Goal: Information Seeking & Learning: Learn about a topic

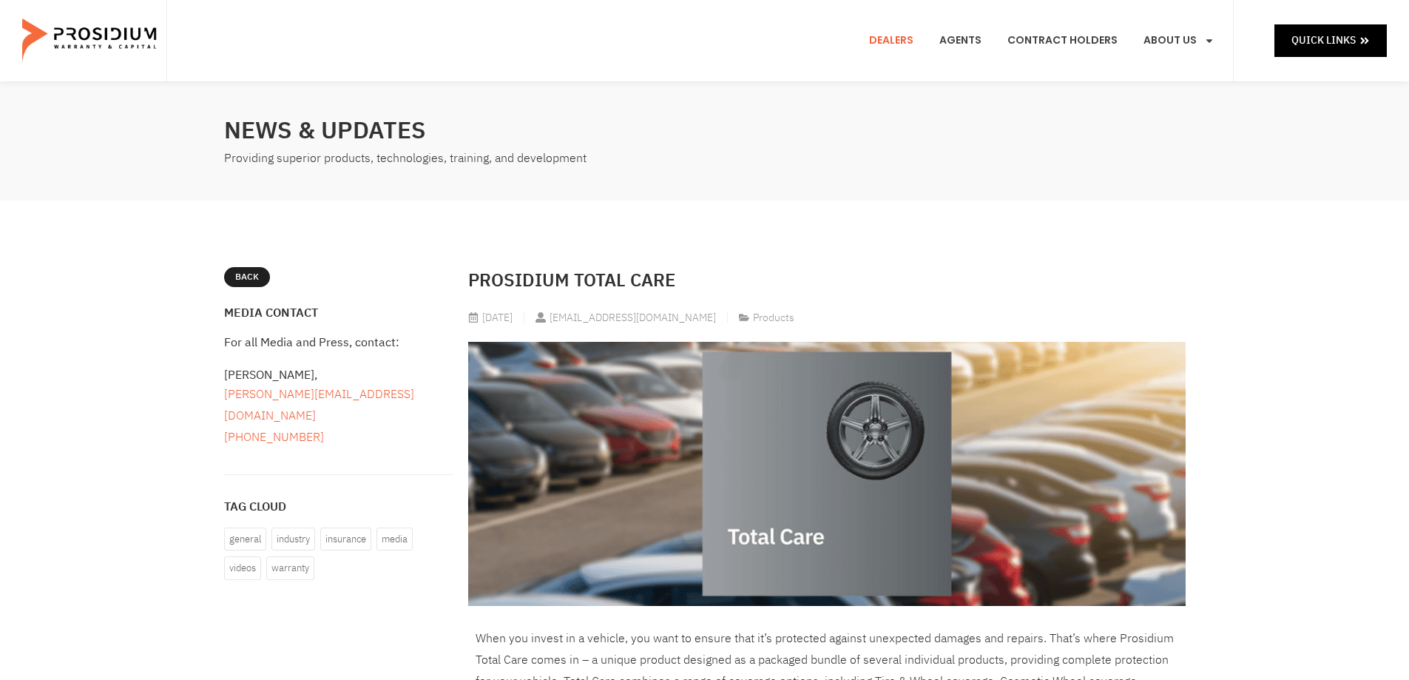
click at [905, 36] on link "Dealers" at bounding box center [891, 40] width 67 height 55
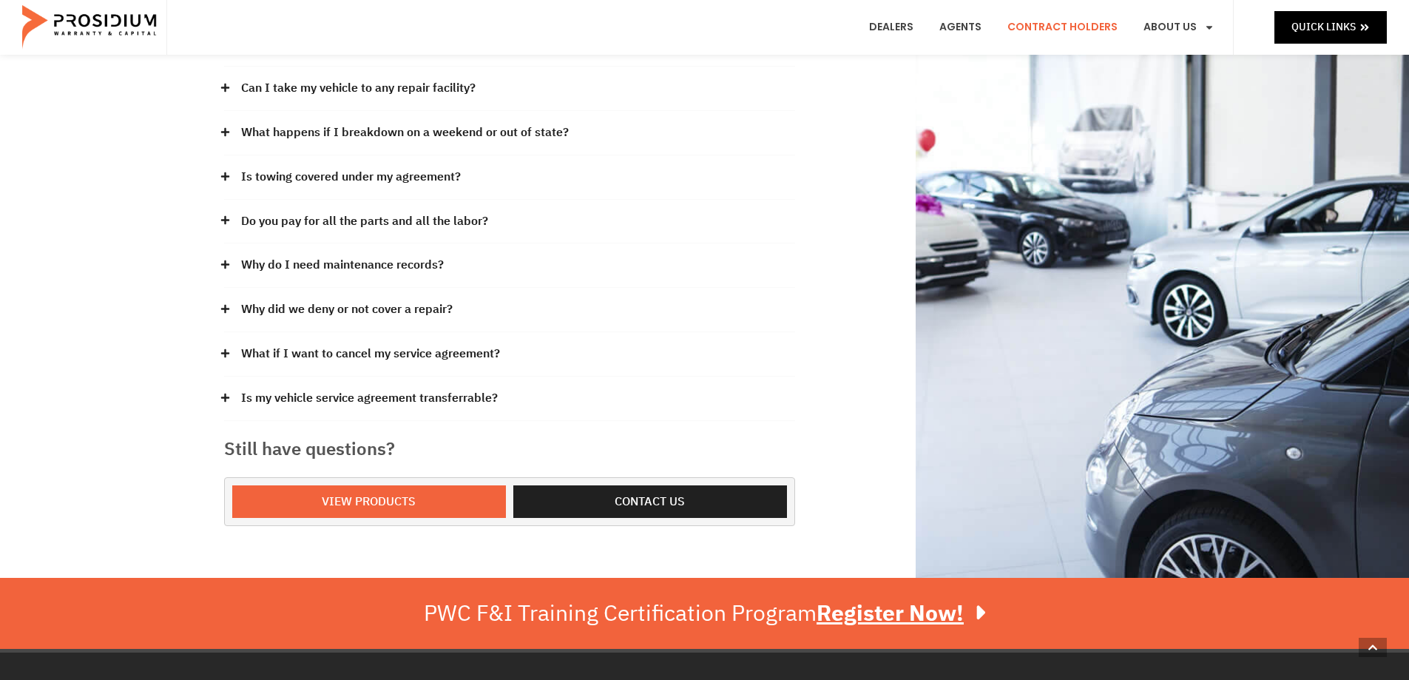
scroll to position [296, 0]
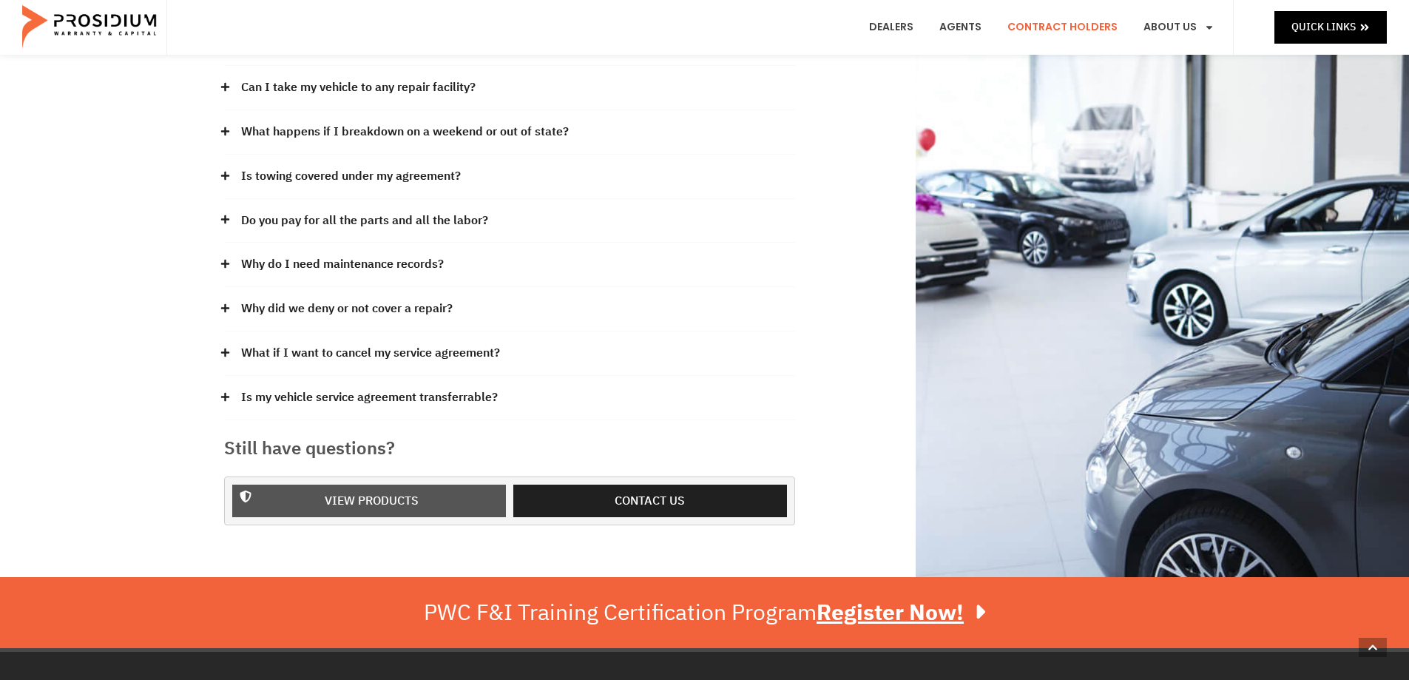
click at [356, 502] on span "View Products" at bounding box center [372, 500] width 94 height 21
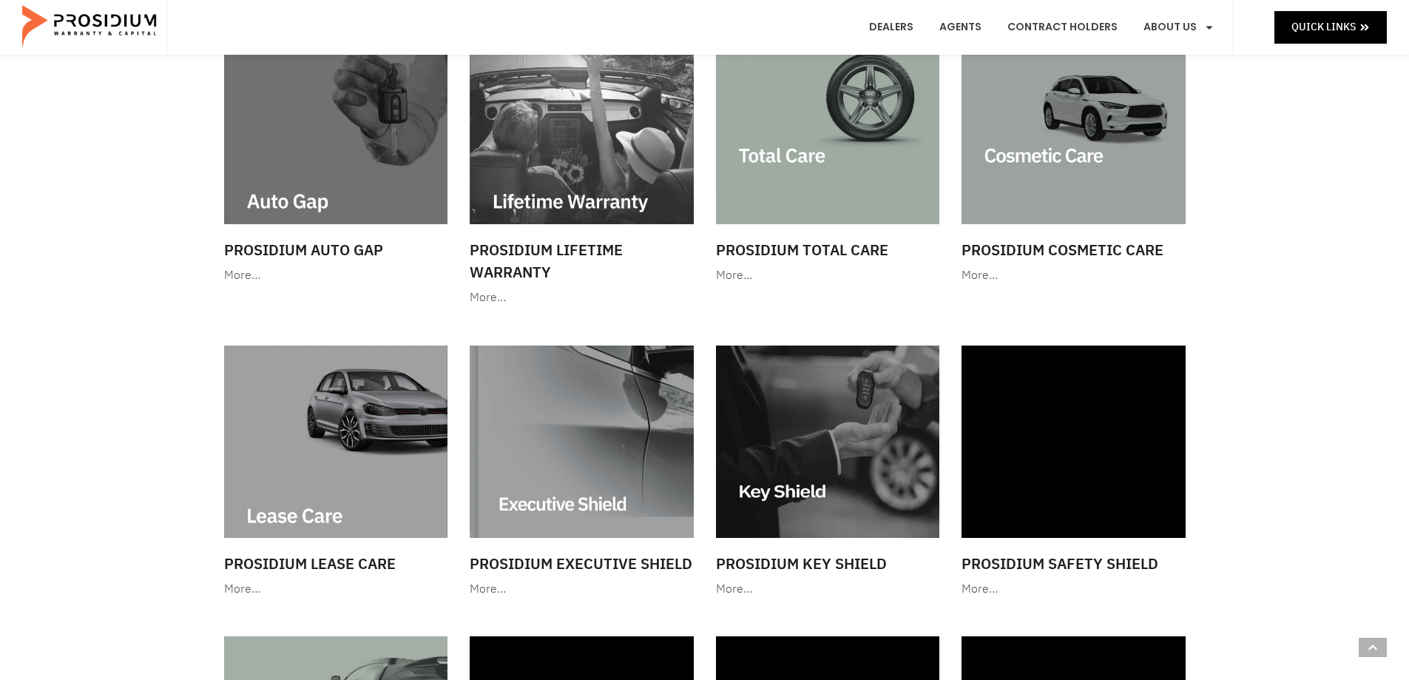
scroll to position [813, 0]
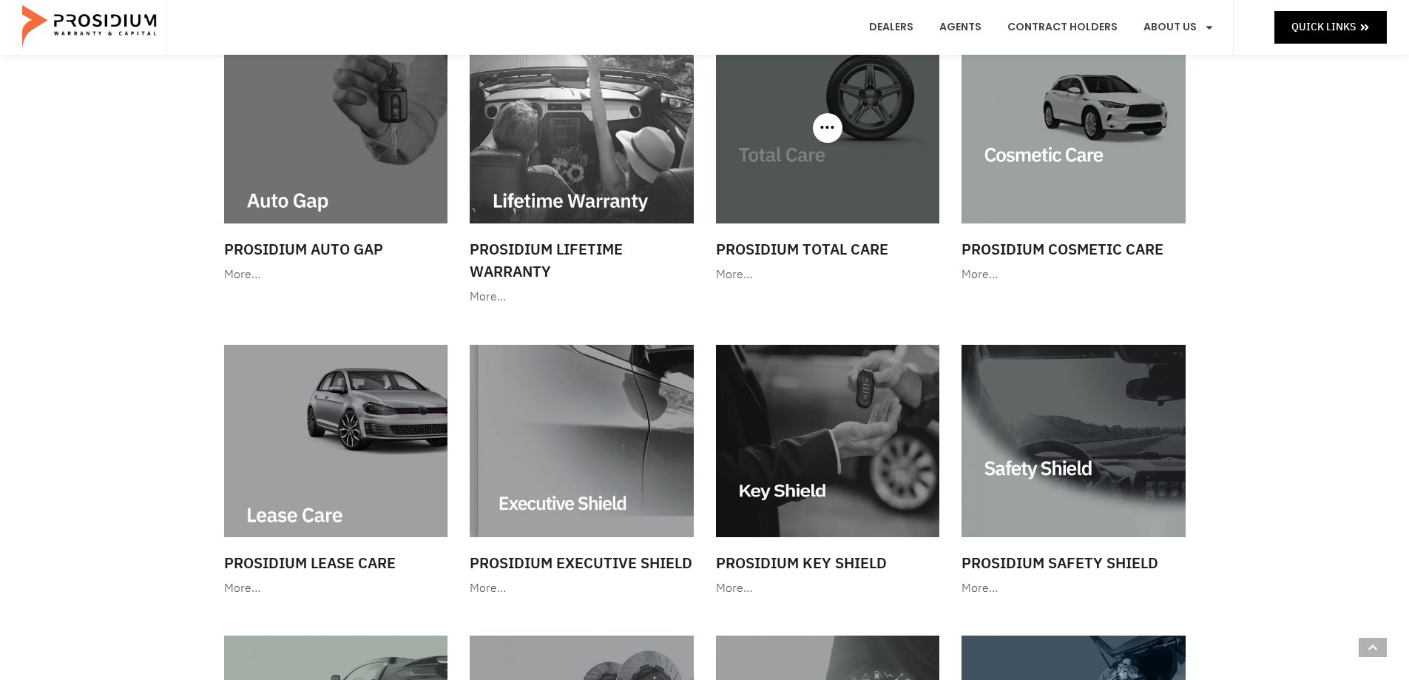
click at [815, 245] on h3 "Prosidium Total Care" at bounding box center [828, 249] width 224 height 22
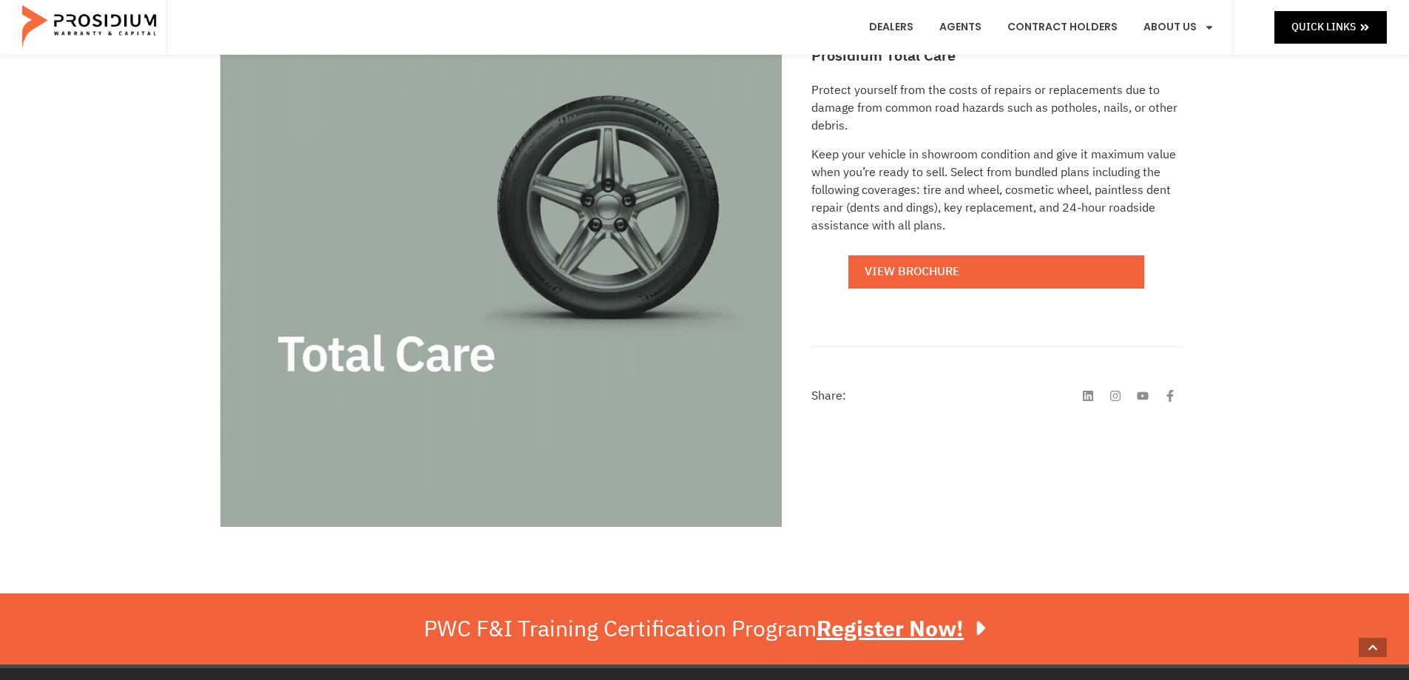
scroll to position [222, 0]
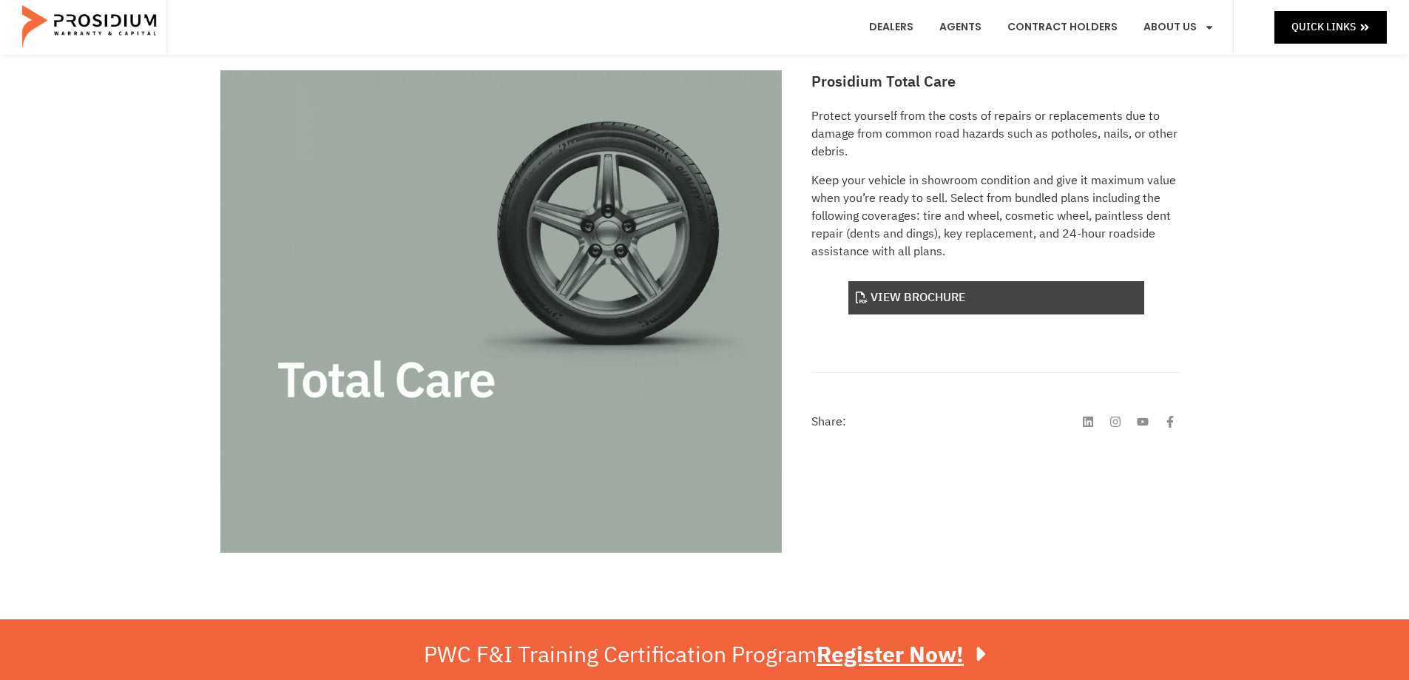
click at [900, 290] on link "View Brochure" at bounding box center [996, 297] width 296 height 33
